Goal: Navigation & Orientation: Find specific page/section

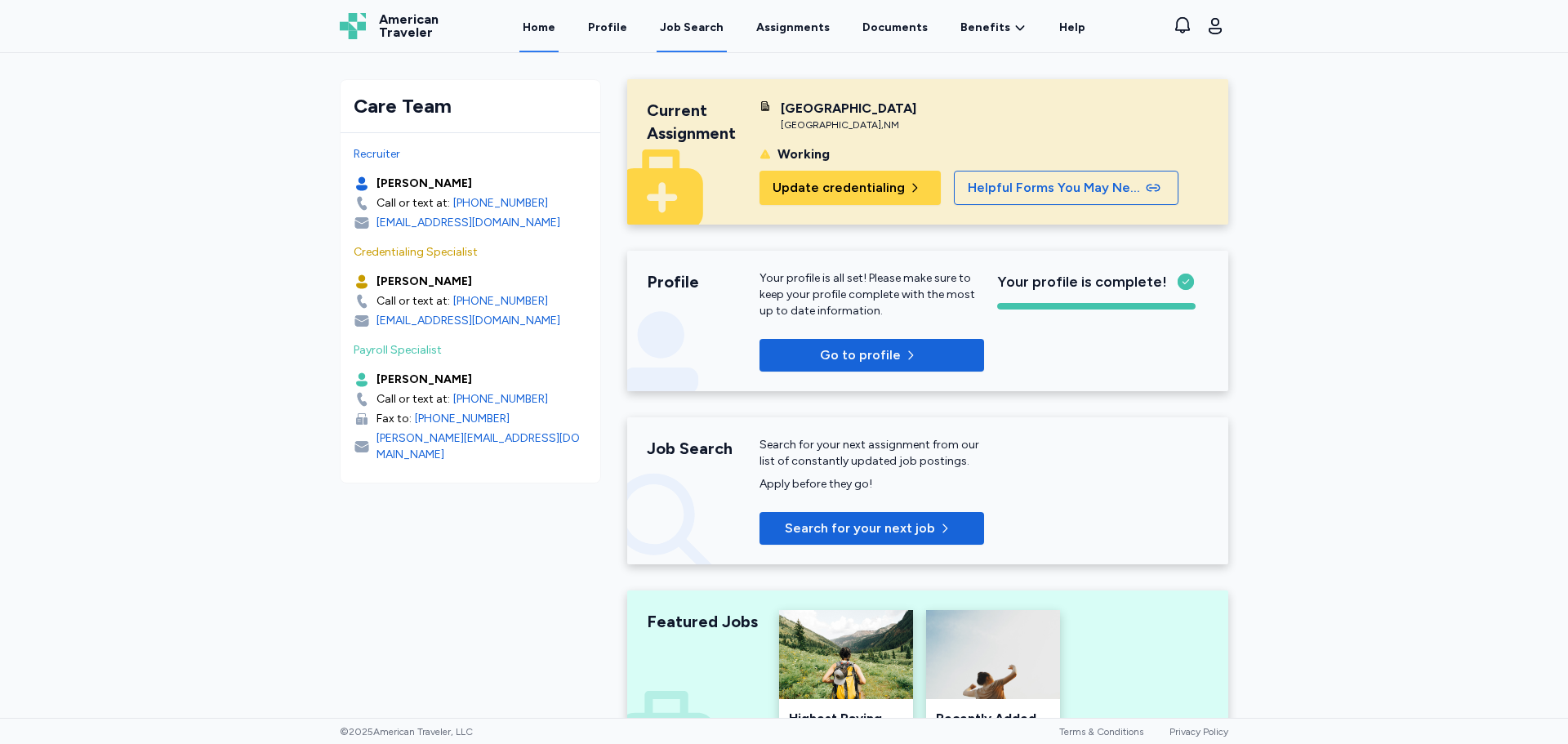
click at [713, 35] on div "Job Search" at bounding box center [692, 28] width 64 height 16
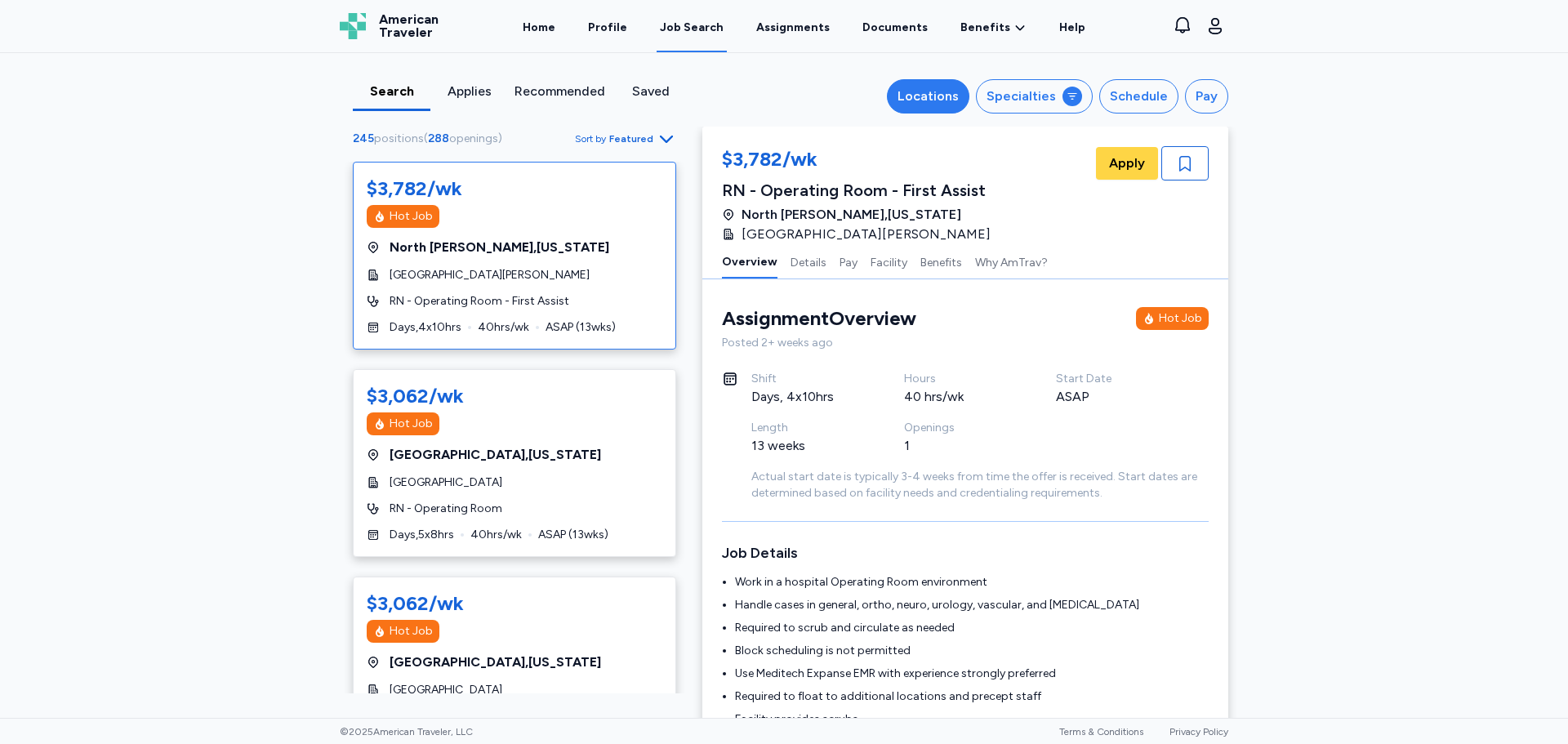
click at [956, 113] on button "Locations" at bounding box center [928, 96] width 83 height 35
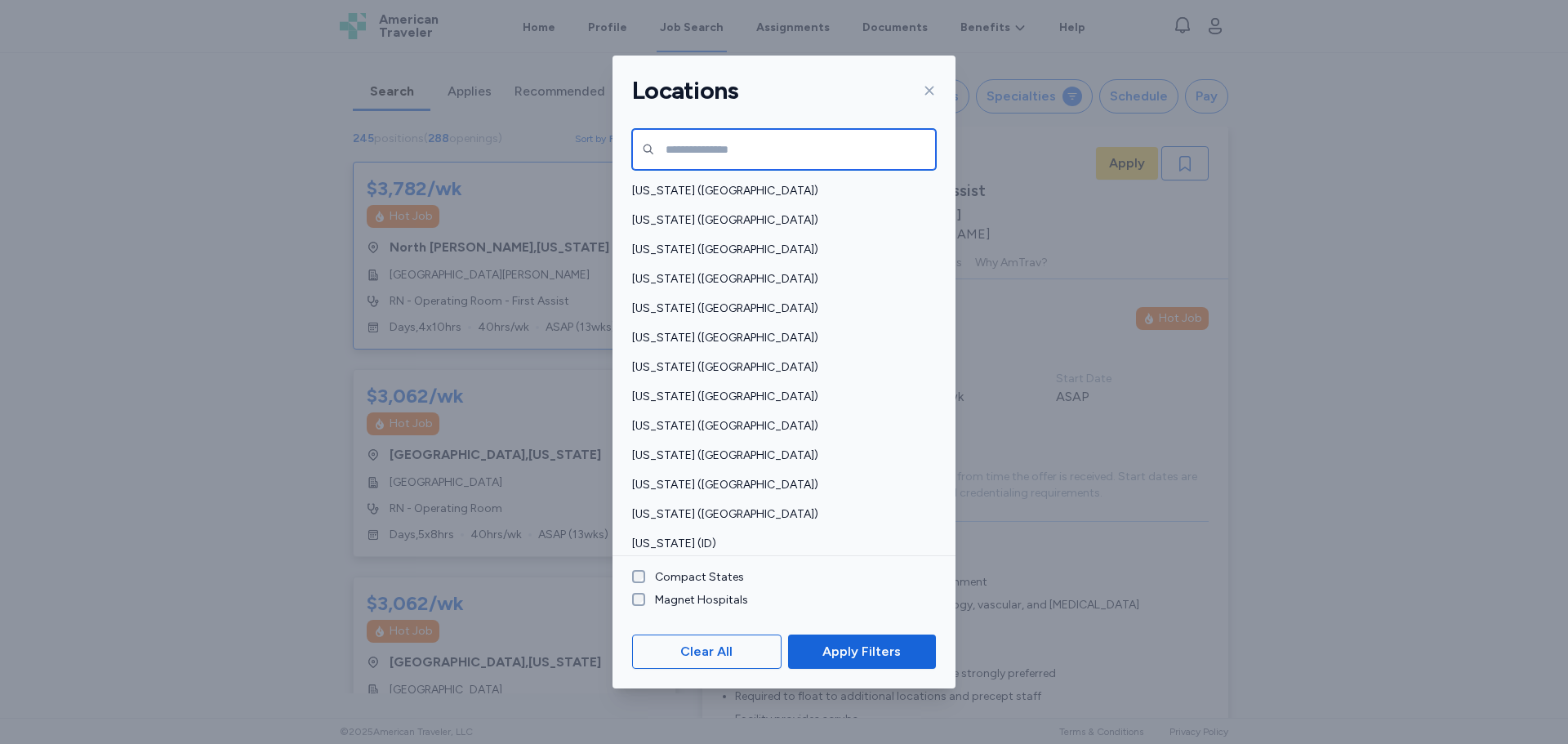
click at [745, 151] on input "text" at bounding box center [784, 149] width 304 height 41
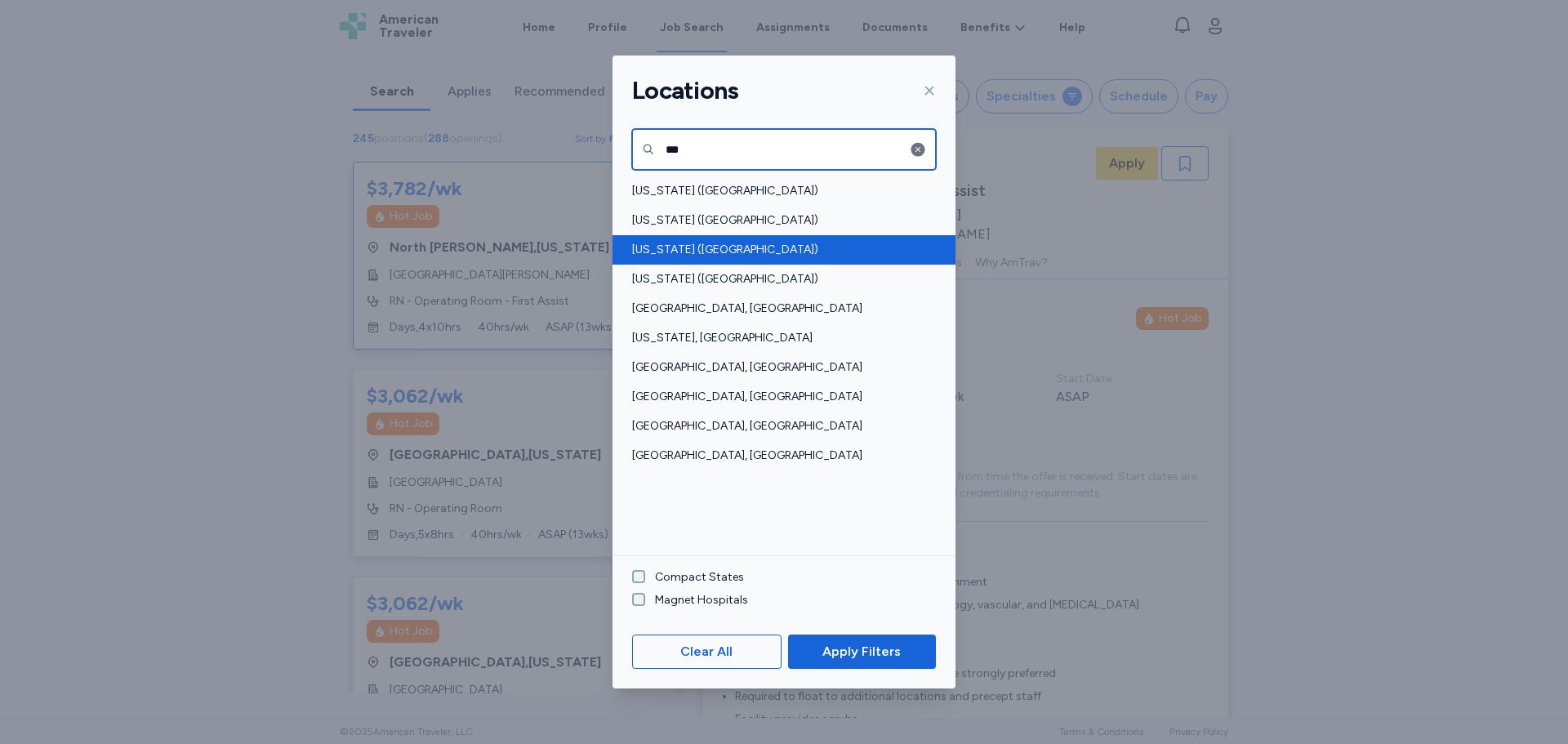
type input "***"
click at [717, 259] on div "[US_STATE] ([GEOGRAPHIC_DATA])" at bounding box center [784, 250] width 343 height 29
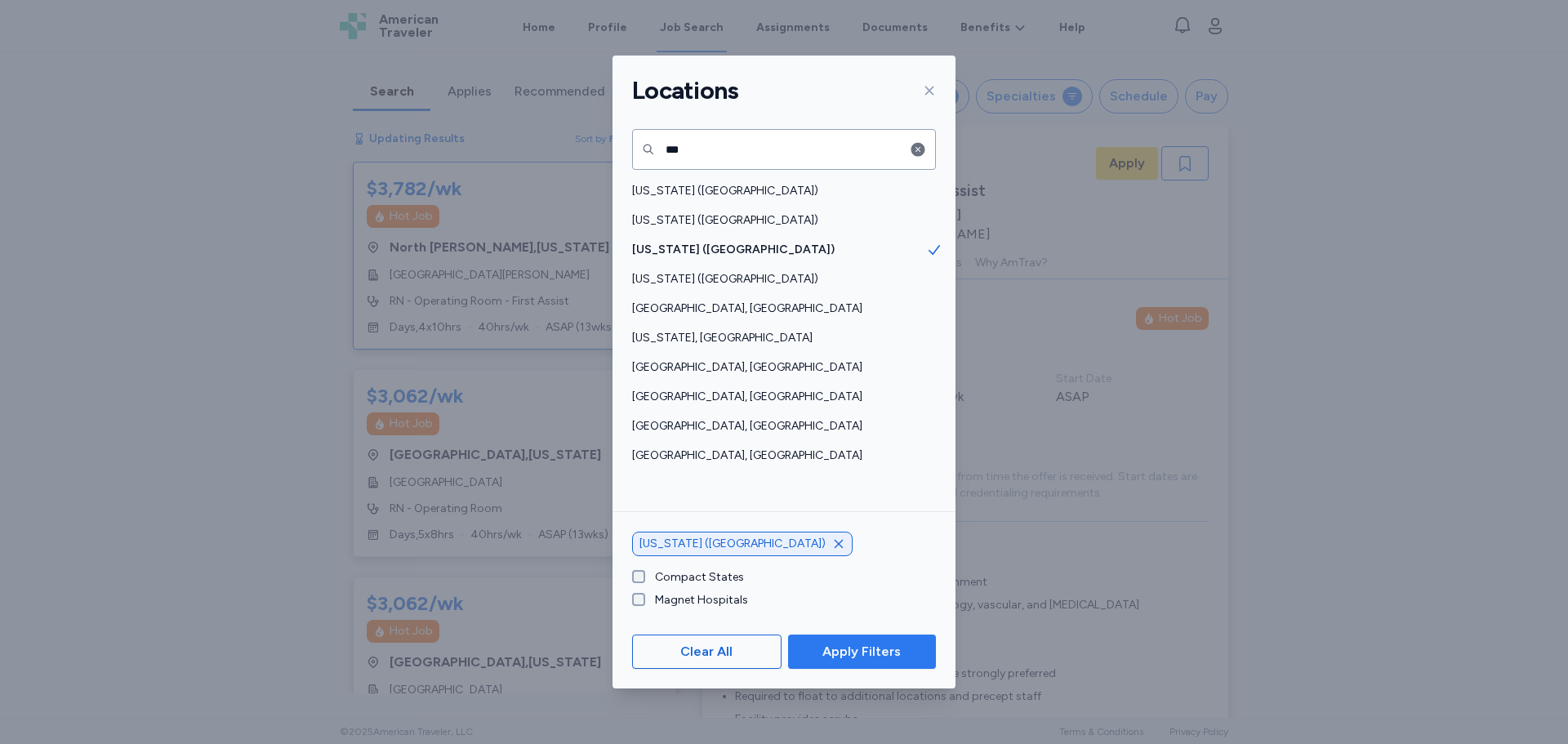
scroll to position [2, 0]
click at [841, 652] on span "Apply Filters" at bounding box center [861, 652] width 78 height 20
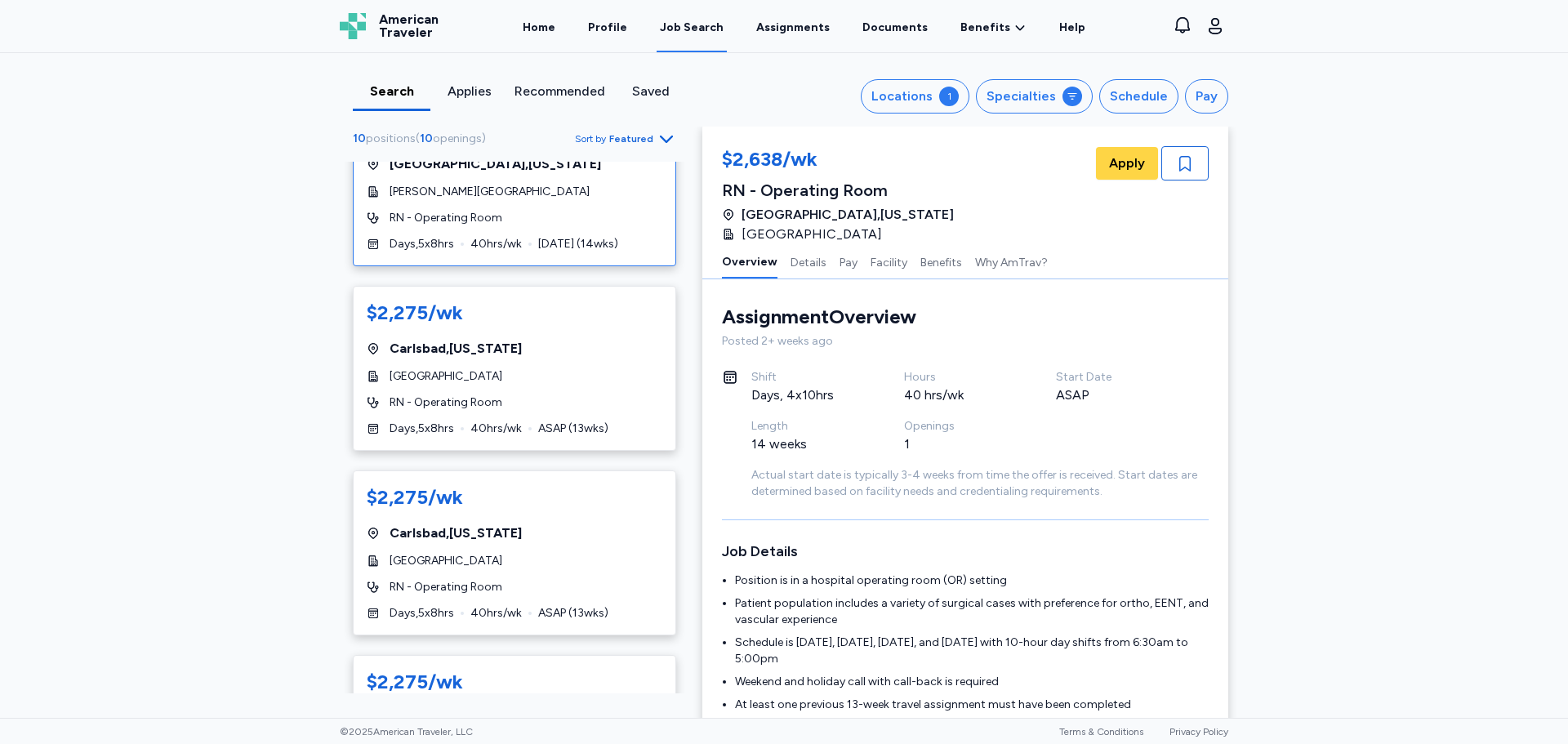
scroll to position [0, 0]
